Goal: Register for event/course

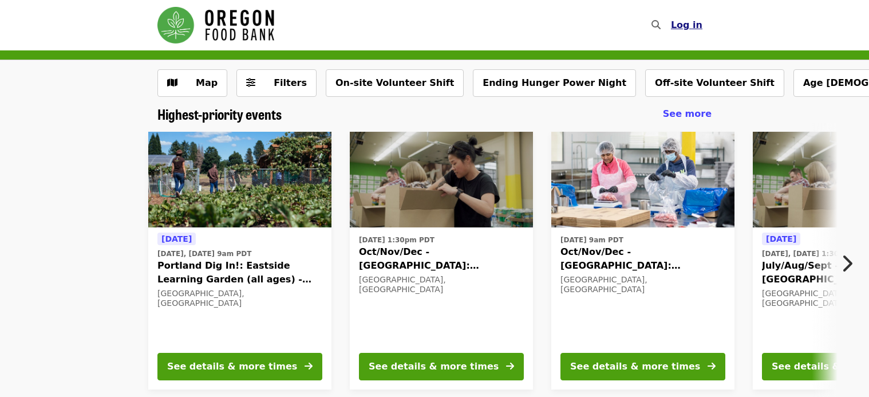
click at [694, 33] on button "Log in" at bounding box center [687, 25] width 50 height 23
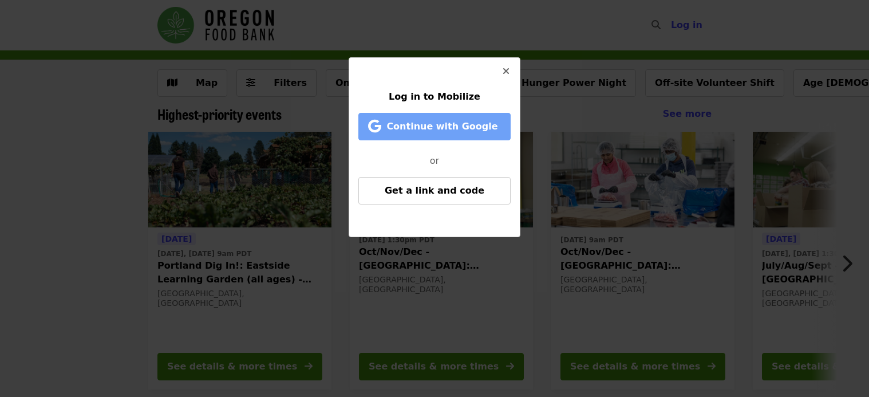
click at [436, 125] on span "Continue with Google" at bounding box center [441, 126] width 111 height 11
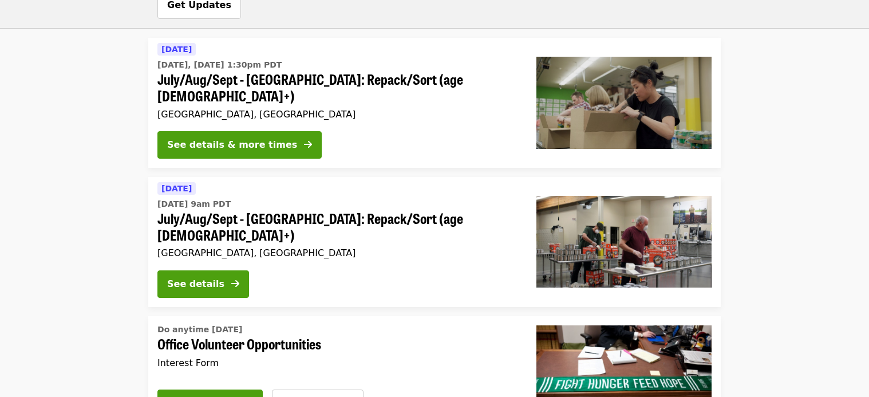
scroll to position [1868, 0]
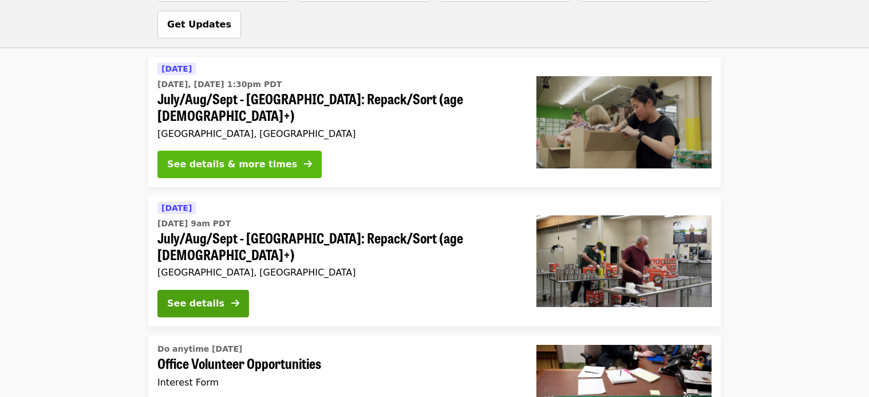
click at [276, 151] on button "See details & more times" at bounding box center [239, 164] width 164 height 27
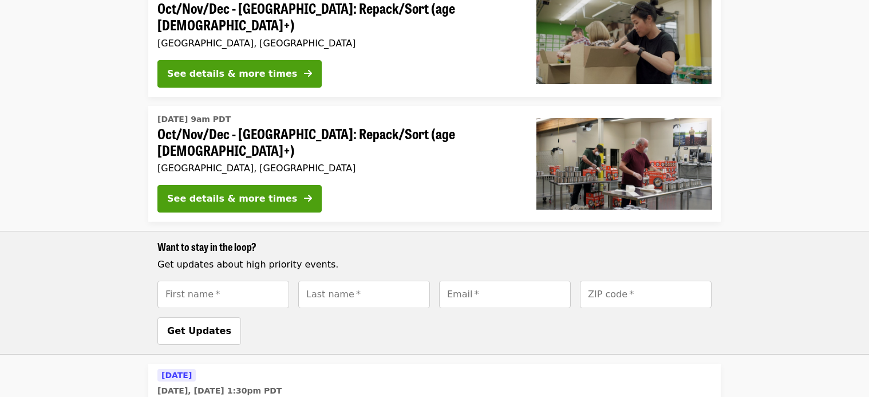
scroll to position [1256, 0]
